Goal: Information Seeking & Learning: Learn about a topic

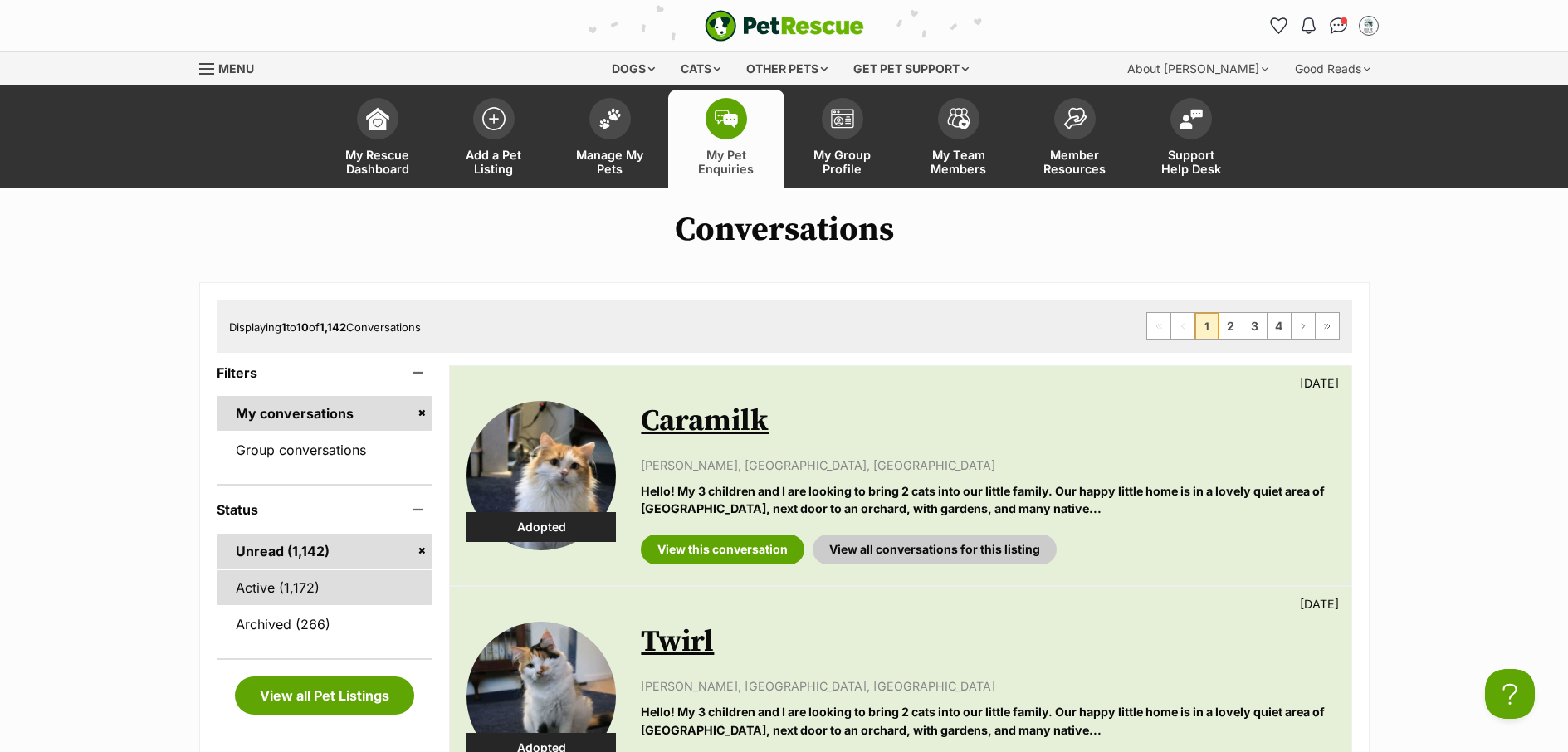
click at [265, 599] on link "Active (1,172)" at bounding box center [325, 588] width 216 height 35
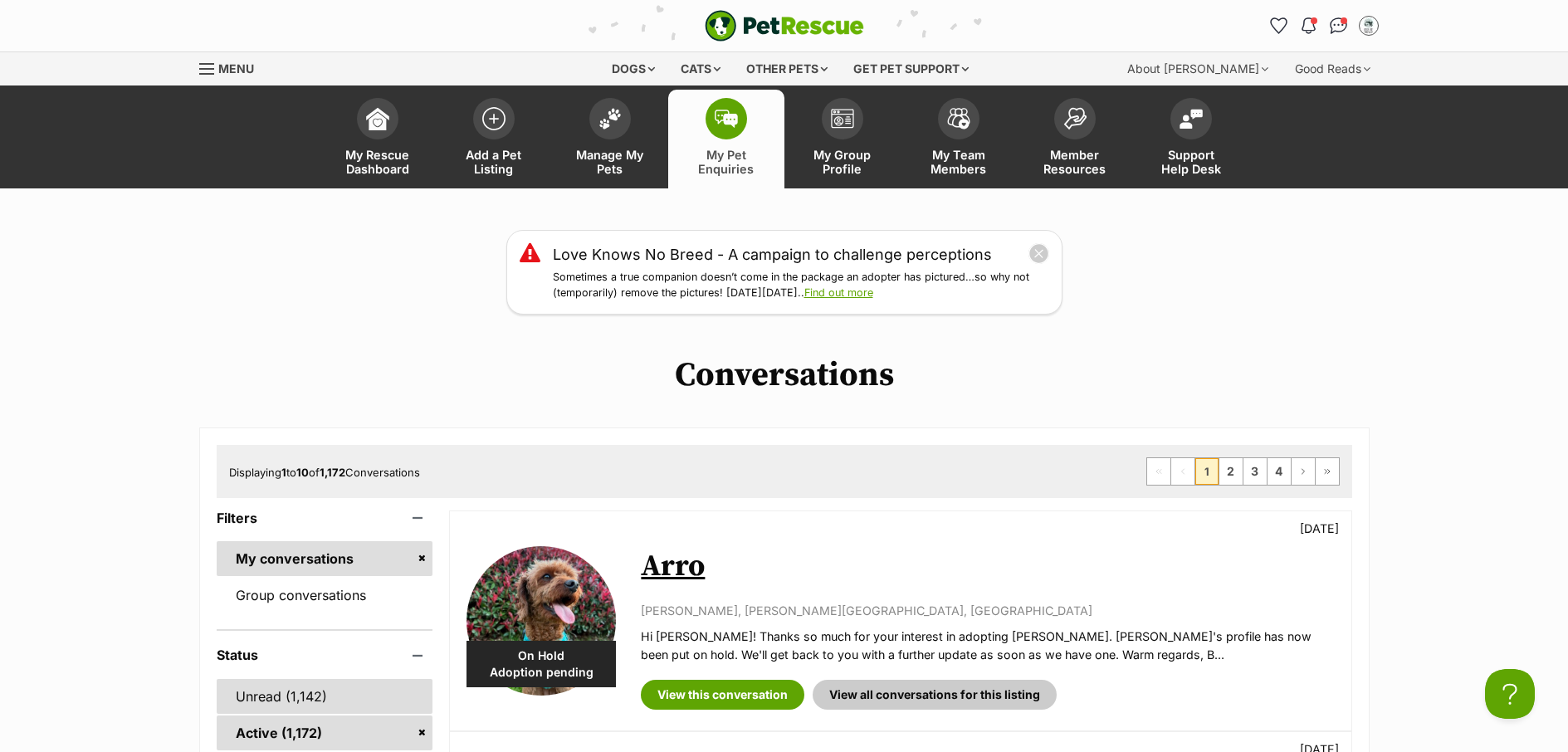
click at [273, 694] on link "Unread (1,142)" at bounding box center [325, 696] width 216 height 35
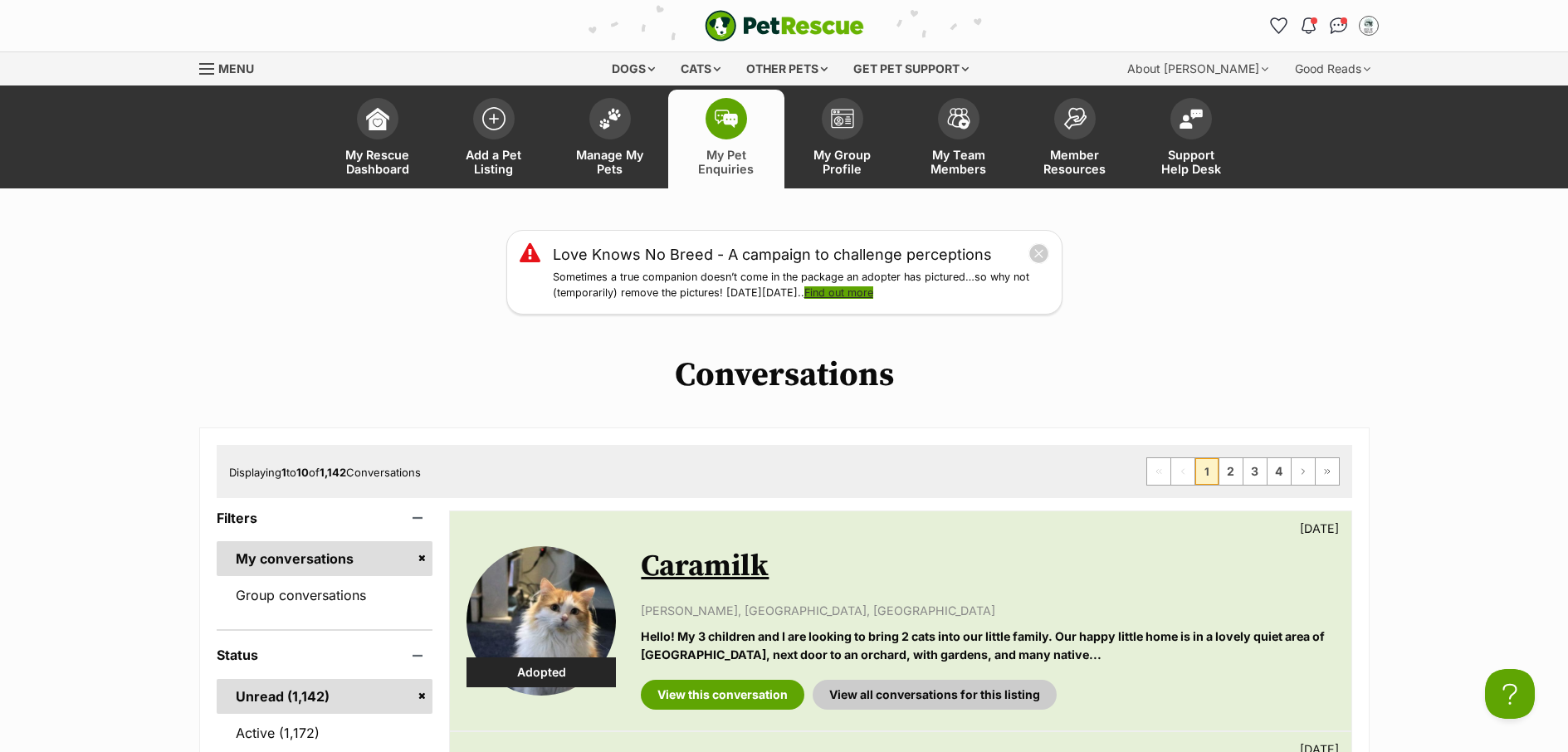
click at [869, 295] on link "Find out more" at bounding box center [838, 293] width 69 height 13
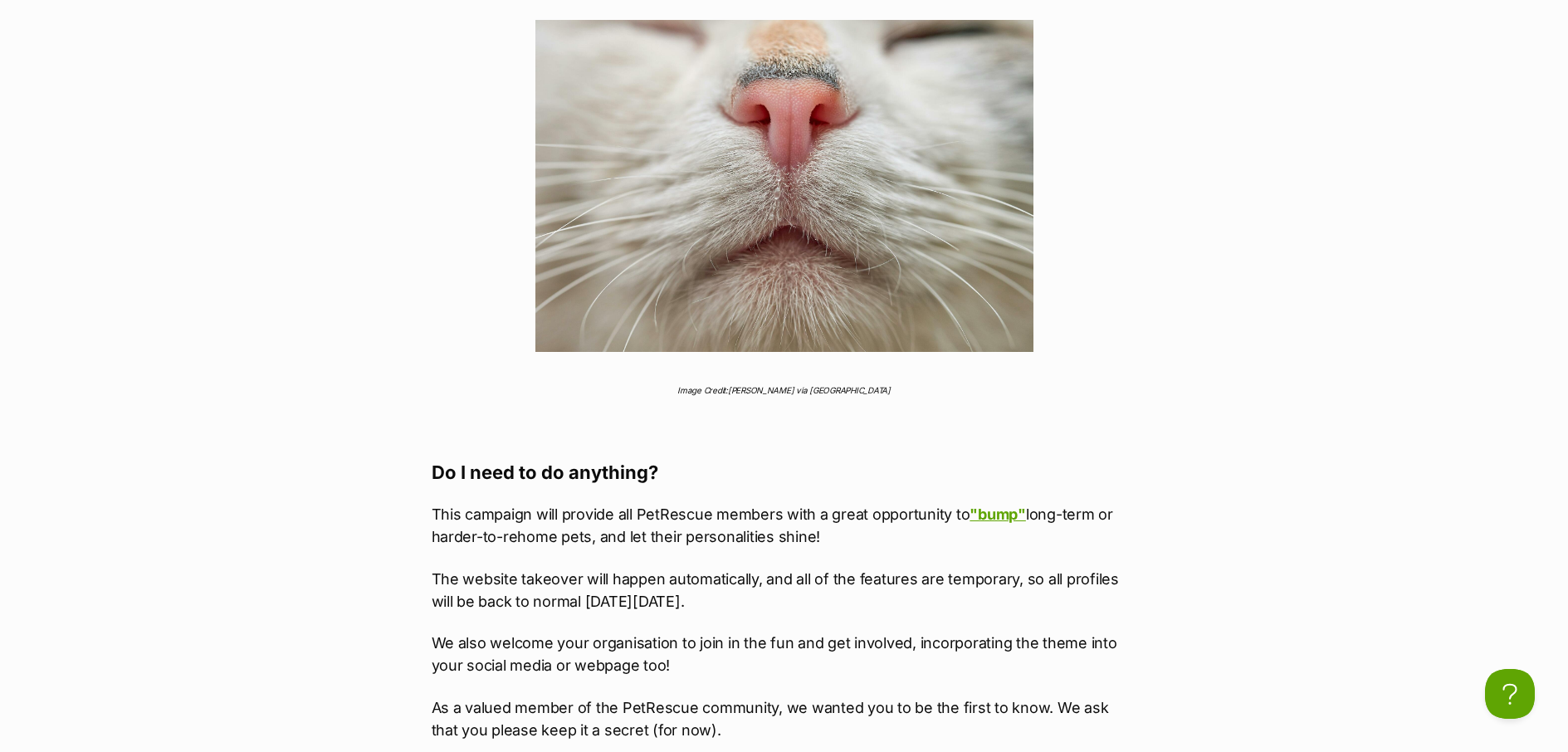
scroll to position [1089, 0]
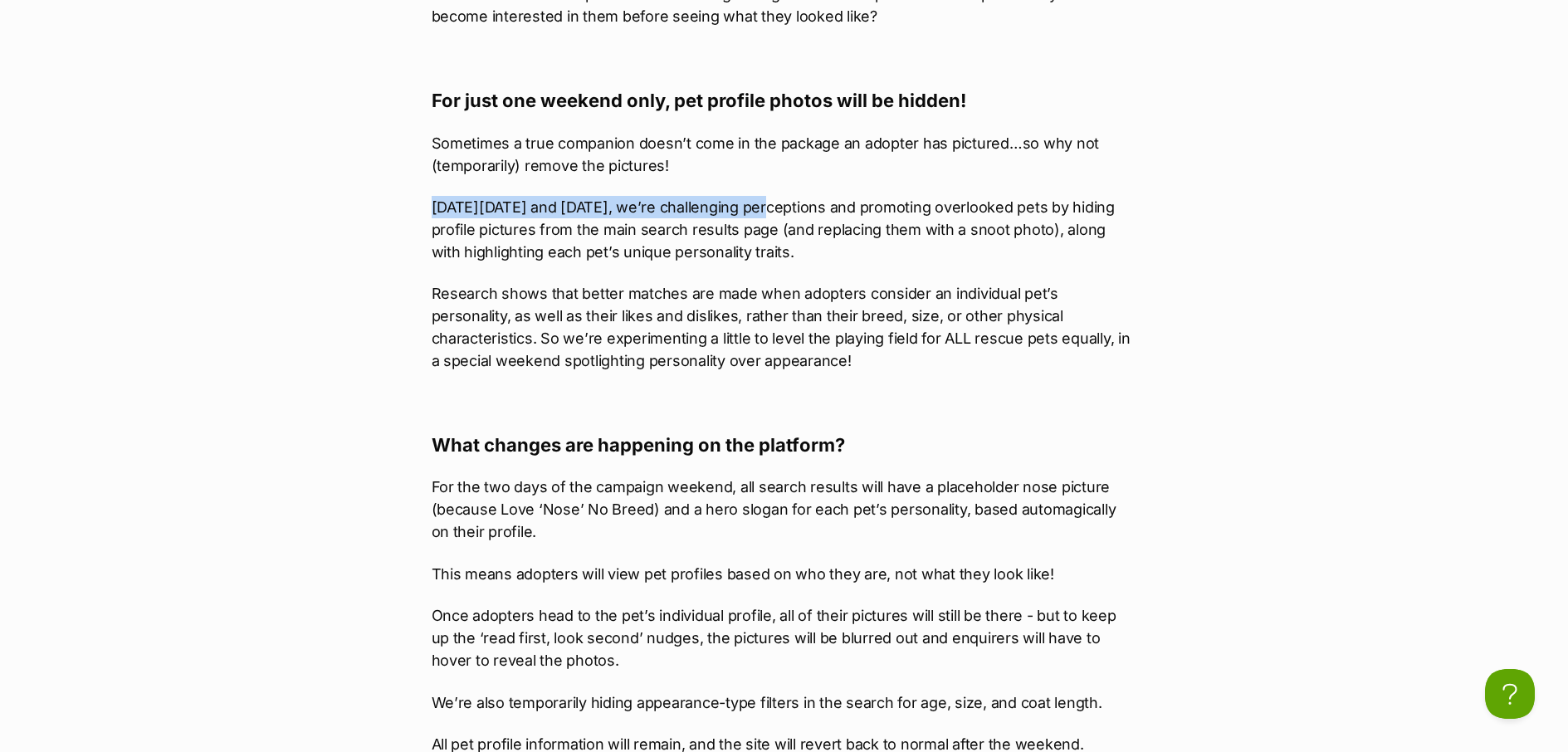
drag, startPoint x: 774, startPoint y: 207, endPoint x: 434, endPoint y: 205, distance: 340.0
click at [434, 205] on p "[DATE][DATE] and [DATE], we’re challenging perceptions and promoting overlooked…" at bounding box center [784, 229] width 705 height 67
copy p "[DATE][DATE] and [DATE]"
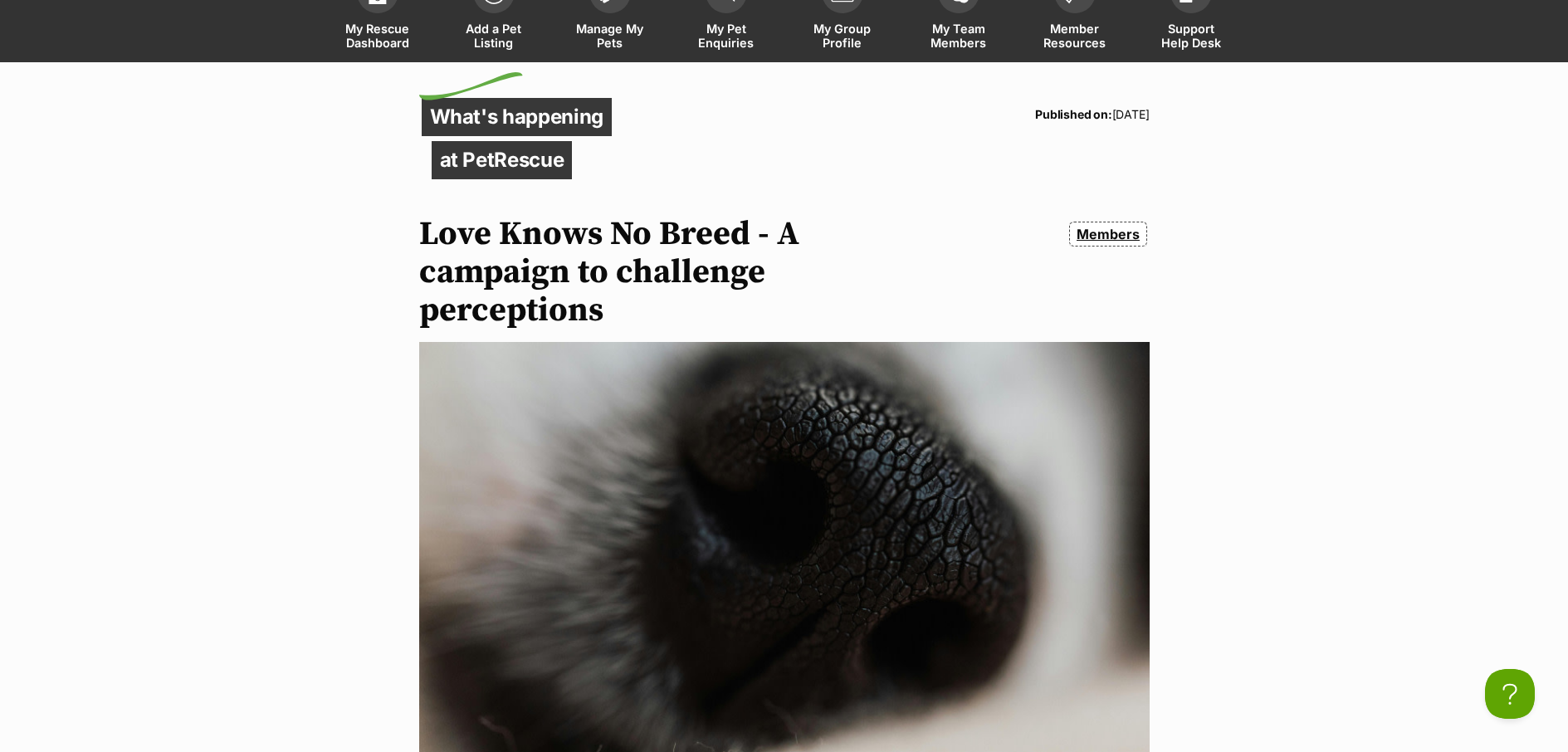
scroll to position [0, 0]
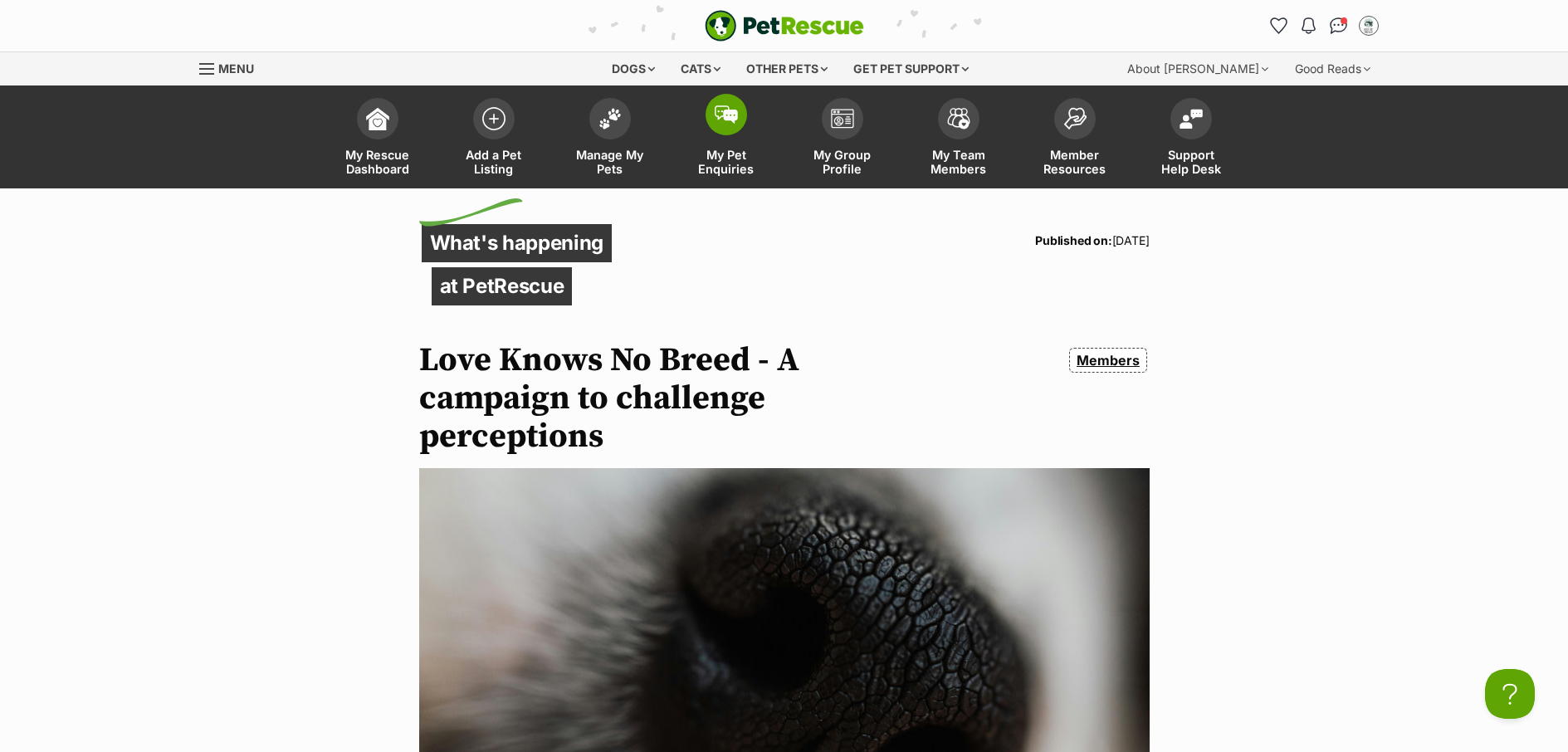
click at [729, 177] on link "My Pet Enquiries" at bounding box center [726, 139] width 116 height 99
